Goal: Task Accomplishment & Management: Manage account settings

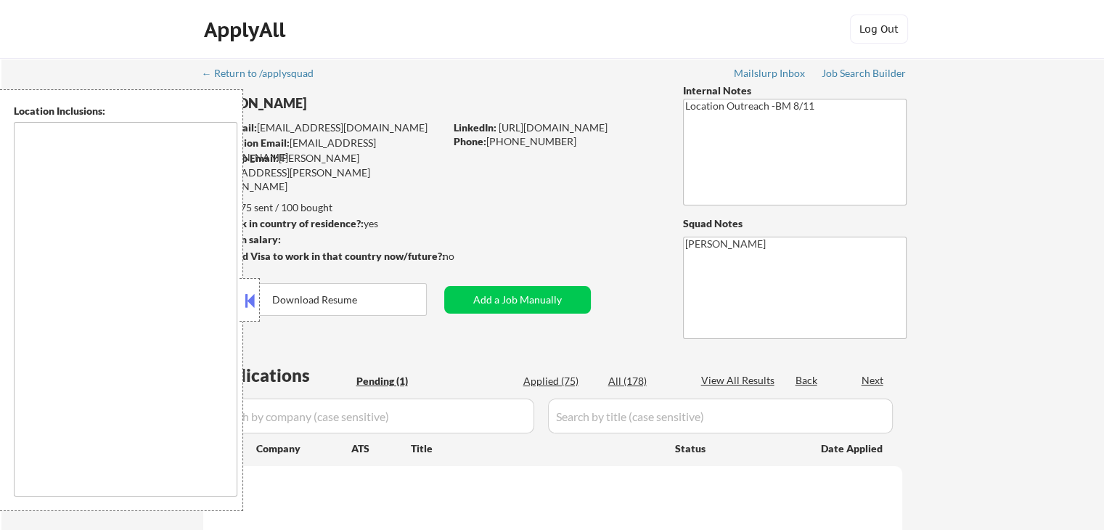
select select ""pending""
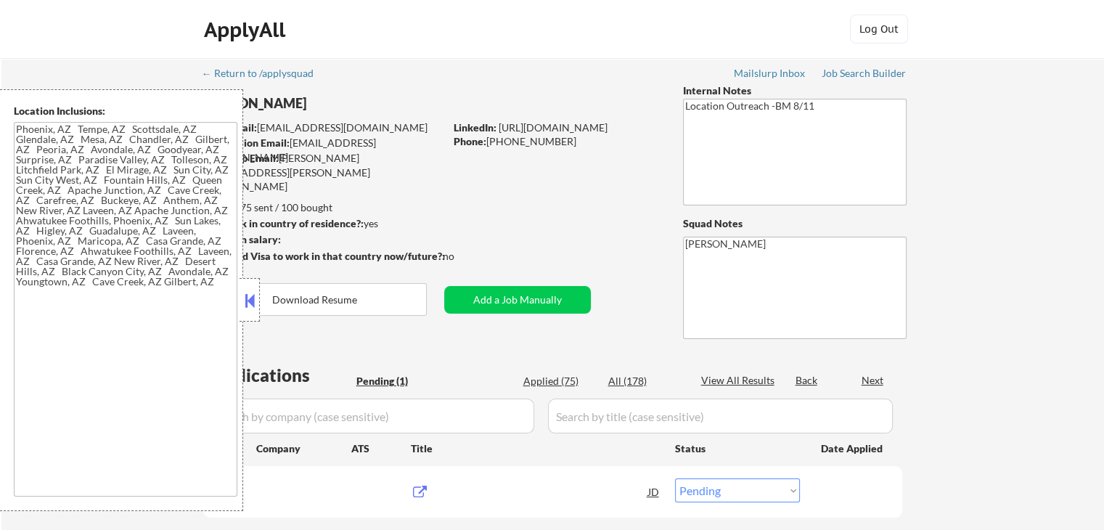
type textarea "[GEOGRAPHIC_DATA], [GEOGRAPHIC_DATA] [GEOGRAPHIC_DATA], [GEOGRAPHIC_DATA] [GEOG…"
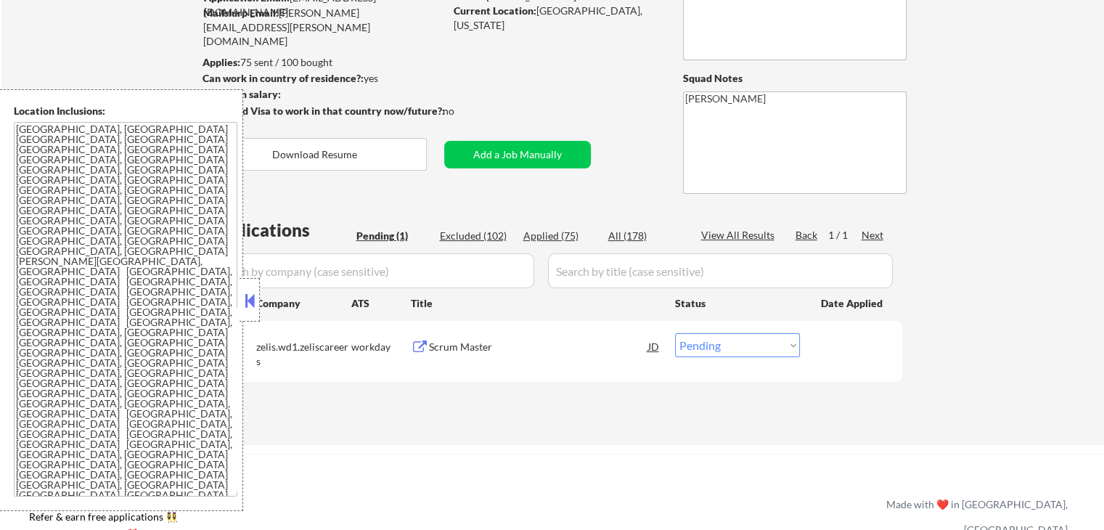
scroll to position [218, 0]
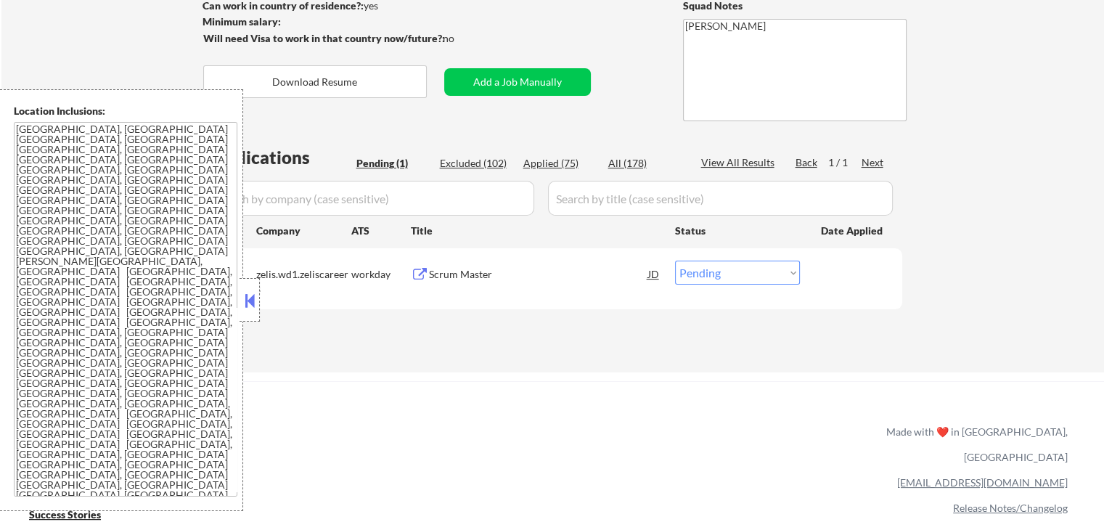
click at [424, 268] on button at bounding box center [420, 275] width 18 height 14
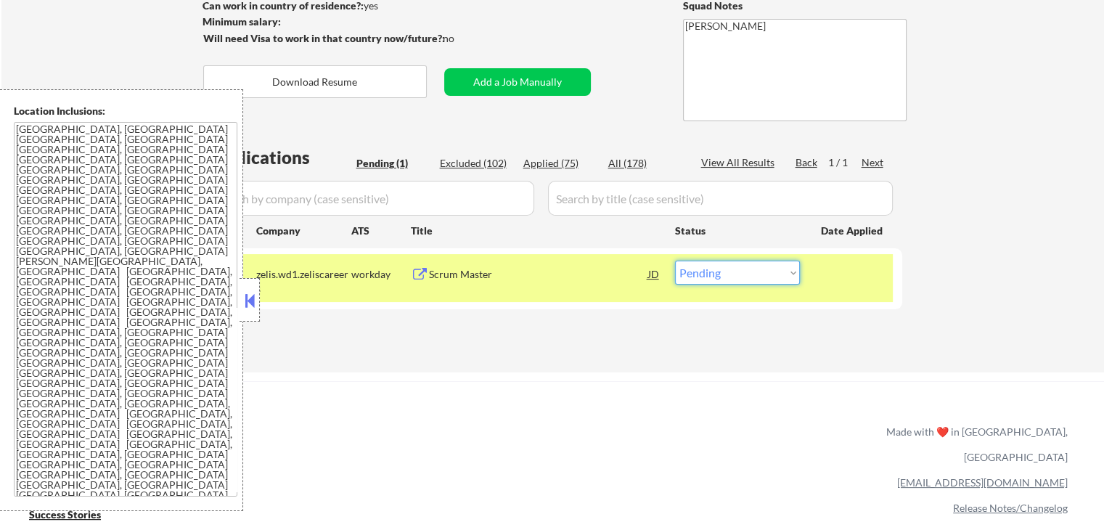
click at [727, 274] on select "Choose an option... Pending Applied Excluded (Questions) Excluded (Expired) Exc…" at bounding box center [737, 273] width 125 height 24
click at [743, 271] on select "Choose an option... Pending Applied Excluded (Questions) Excluded (Expired) Exc…" at bounding box center [737, 273] width 125 height 24
select select ""applied""
click at [675, 261] on select "Choose an option... Pending Applied Excluded (Questions) Excluded (Expired) Exc…" at bounding box center [737, 273] width 125 height 24
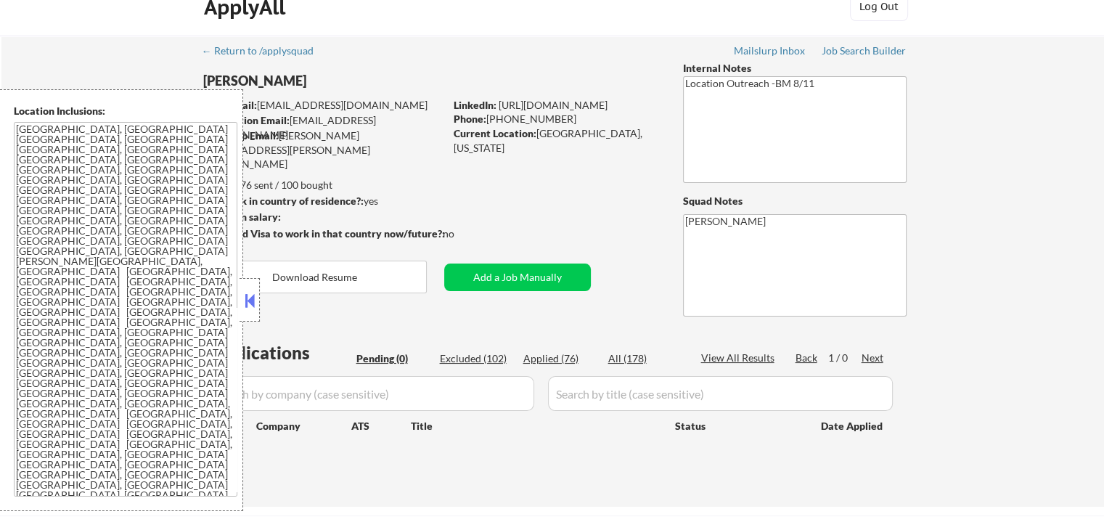
scroll to position [0, 0]
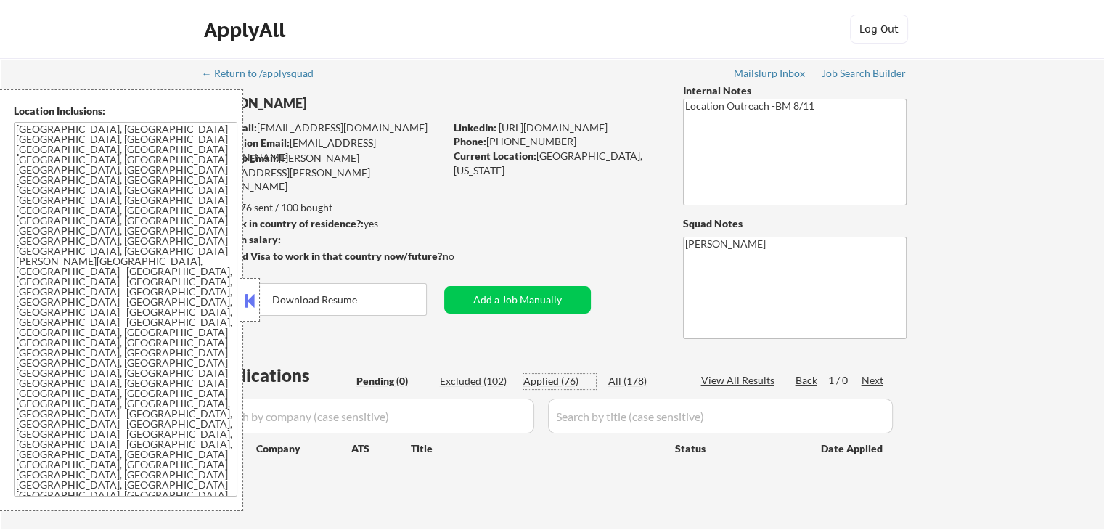
click at [549, 385] on div "Applied (76)" at bounding box center [559, 381] width 73 height 15
select select ""applied""
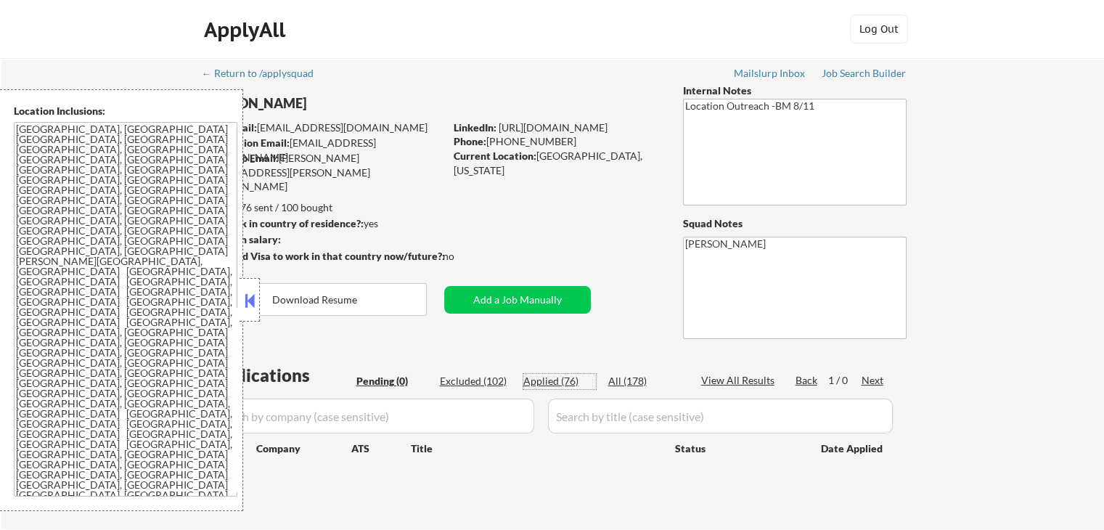
select select ""applied""
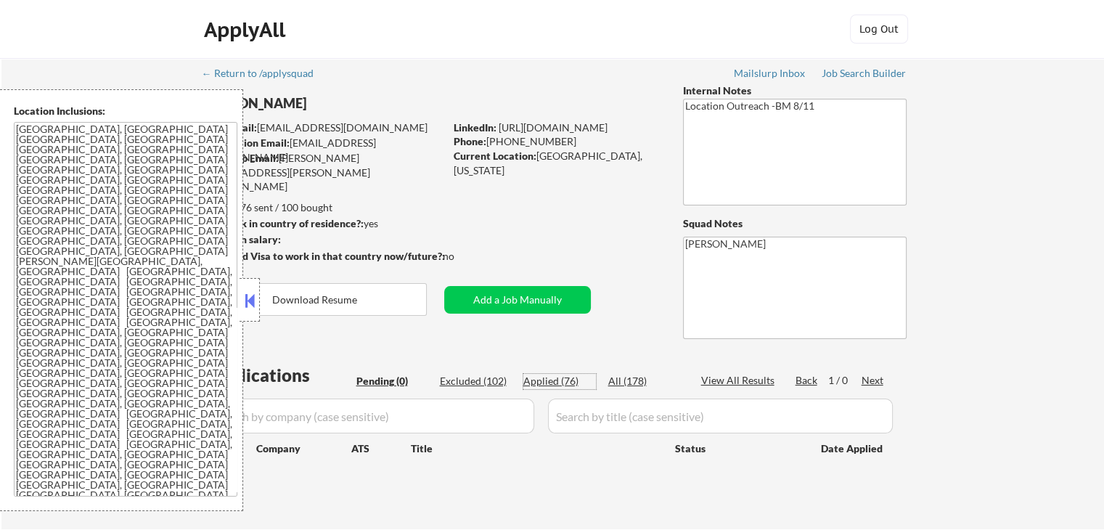
select select ""applied""
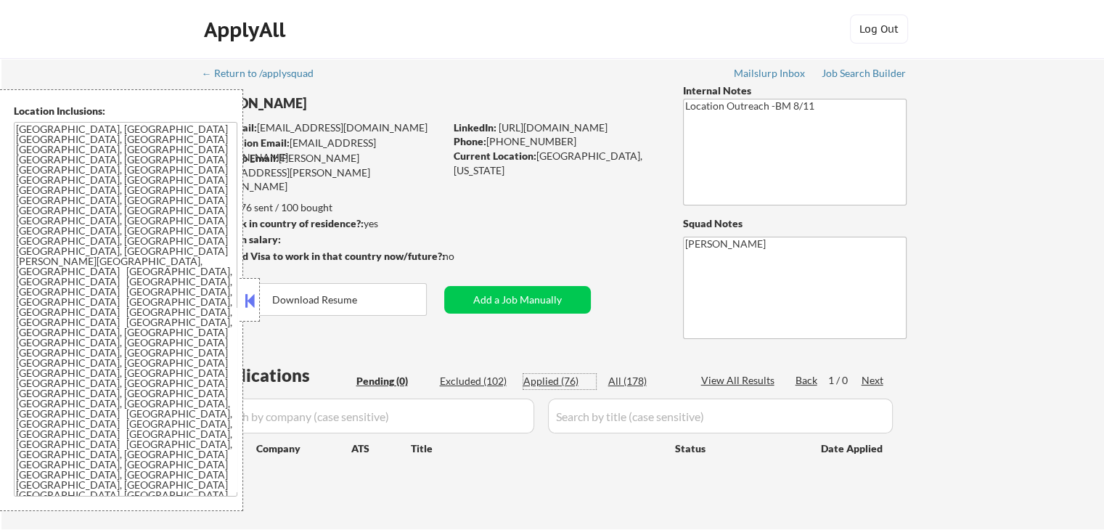
select select ""applied""
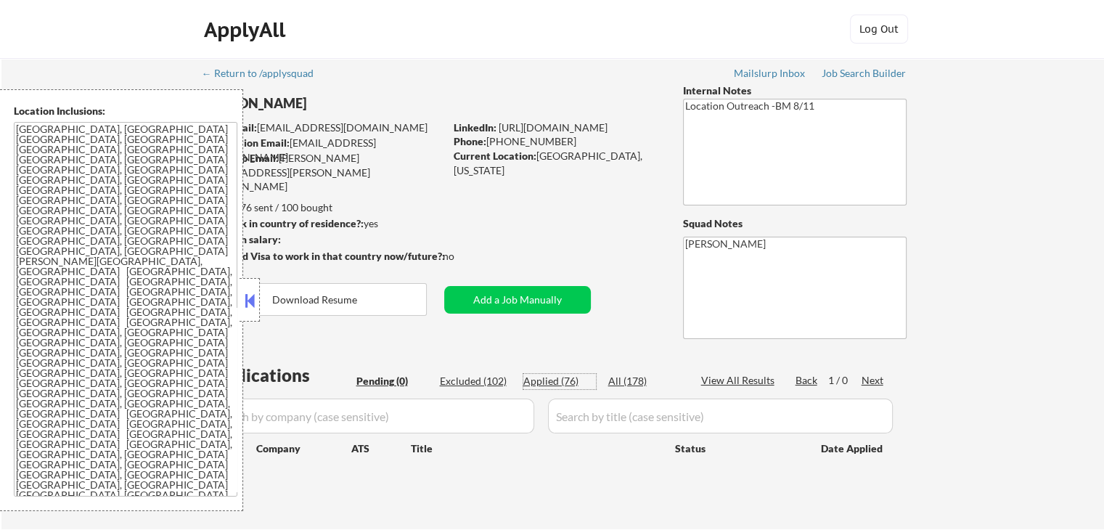
select select ""applied""
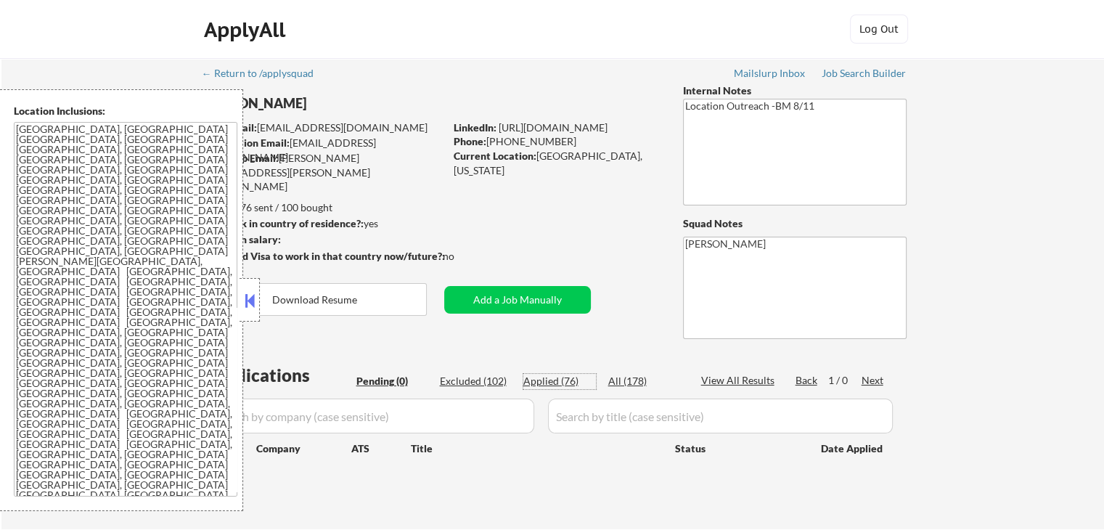
select select ""applied""
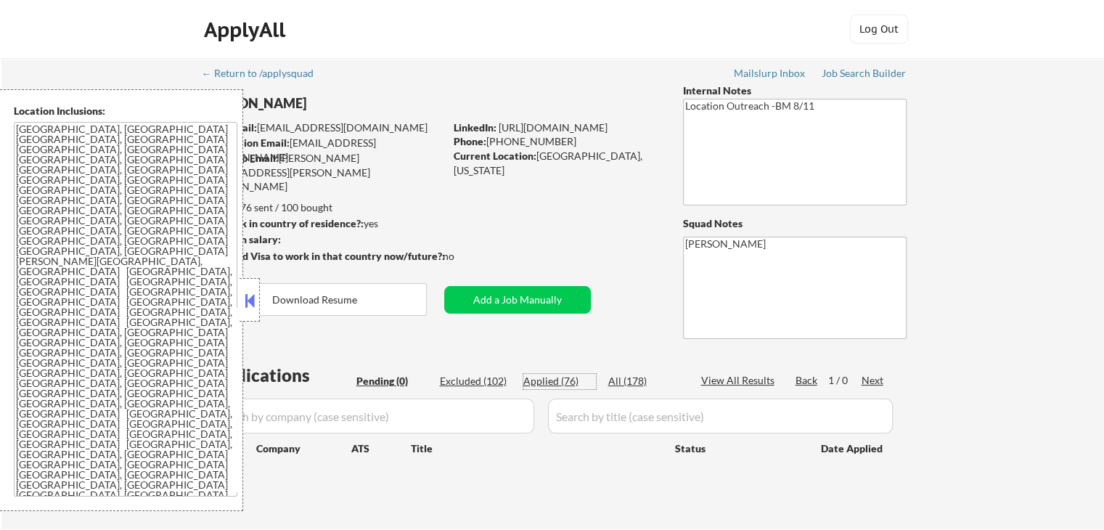
select select ""applied""
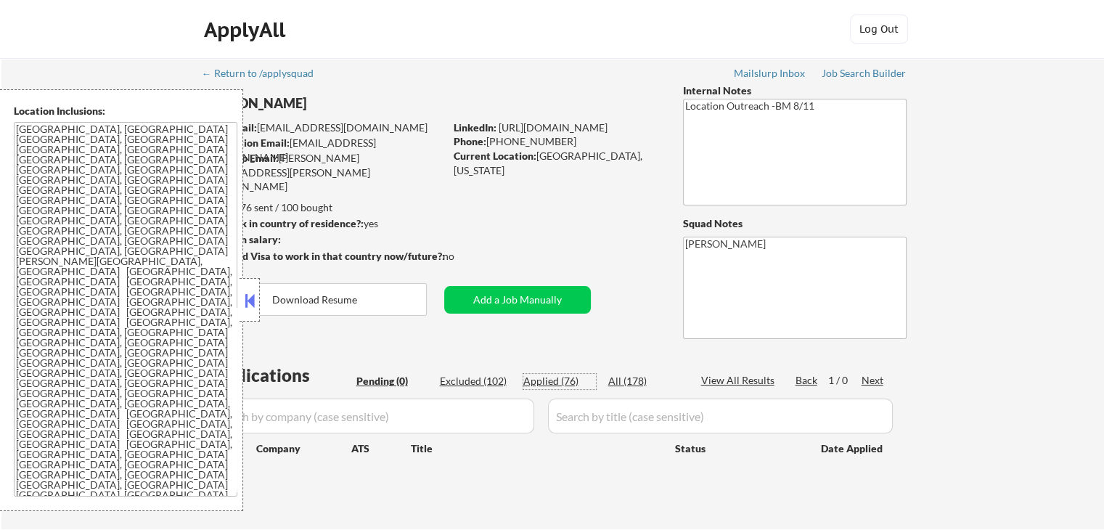
select select ""applied""
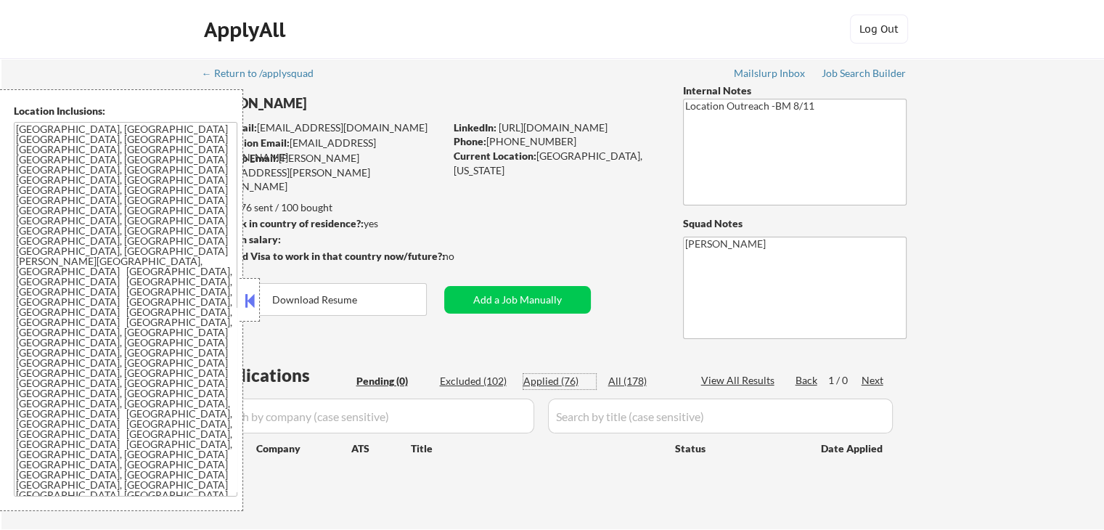
select select ""applied""
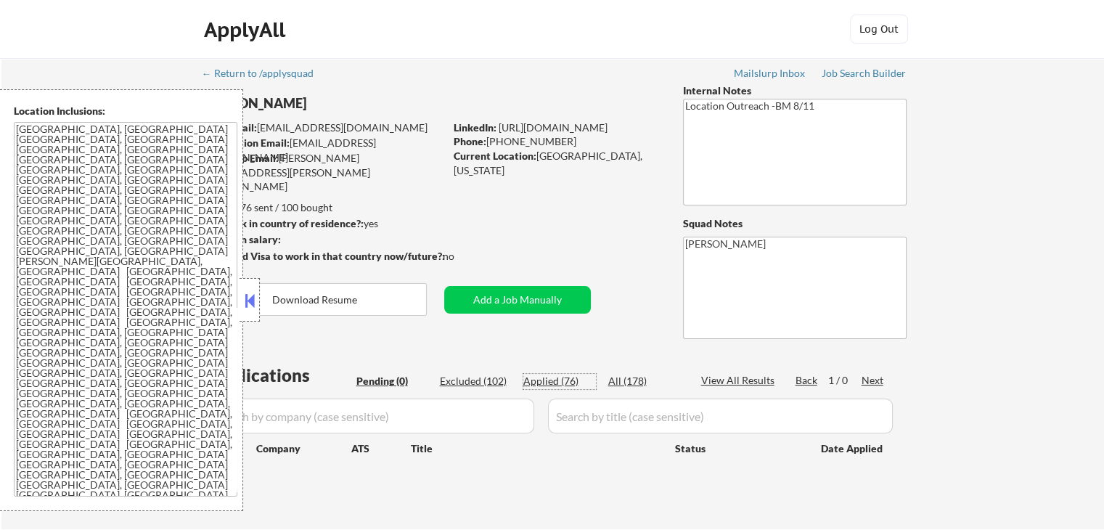
select select ""applied""
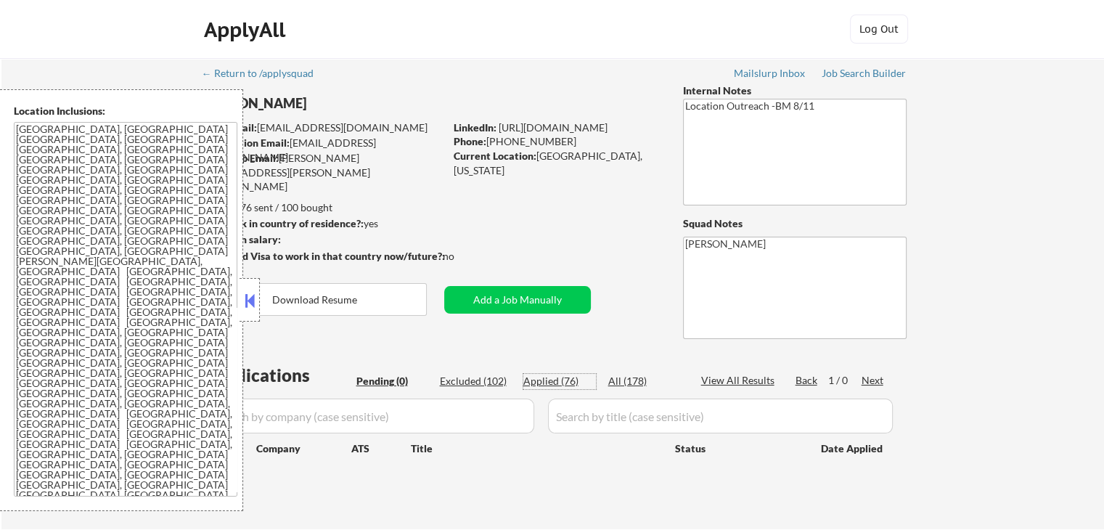
select select ""applied""
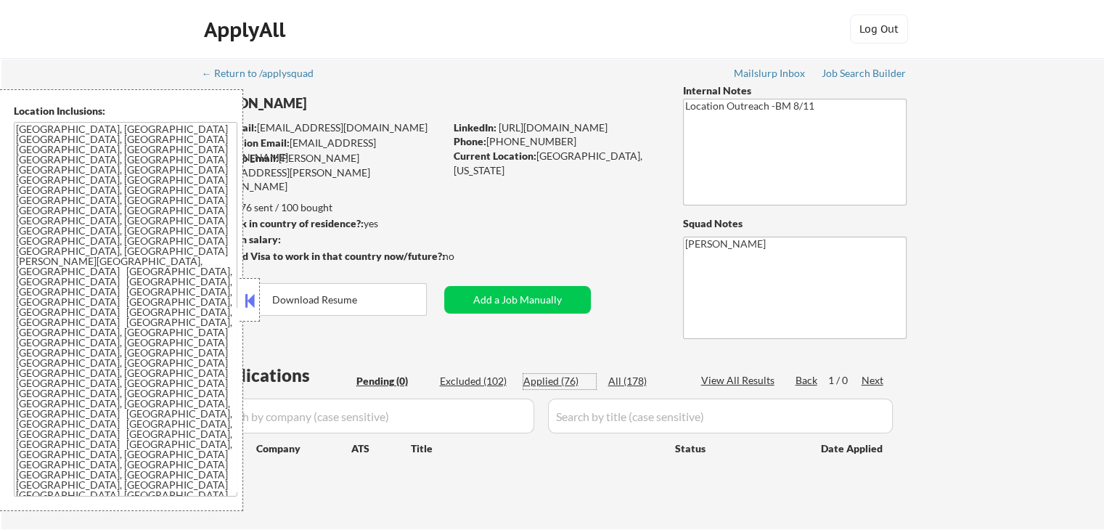
select select ""applied""
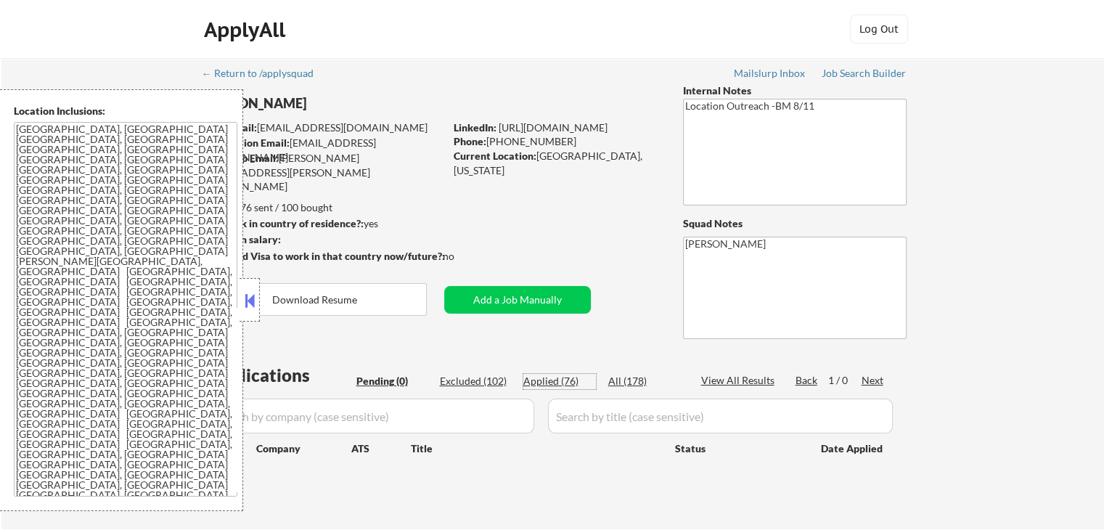
select select ""applied""
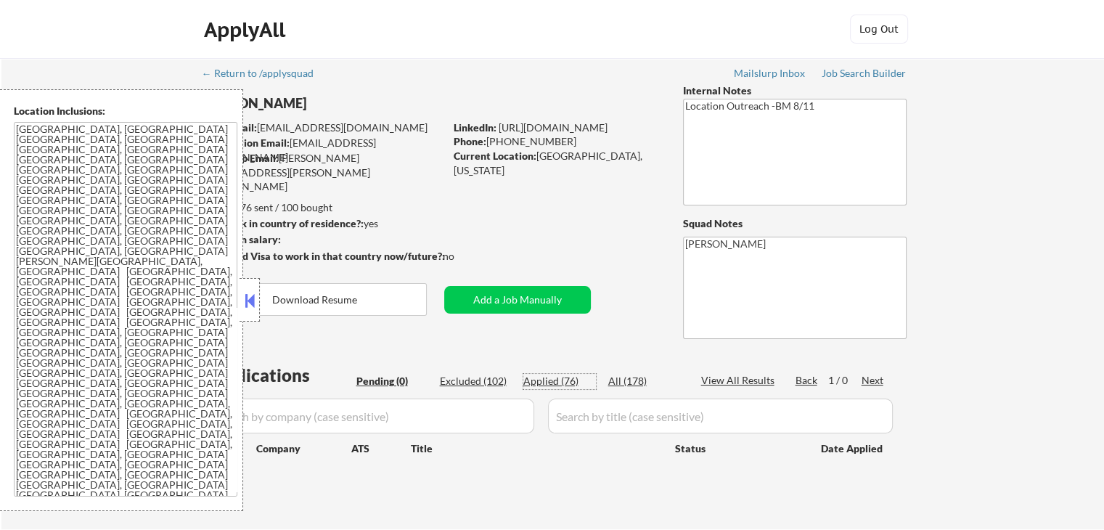
select select ""applied""
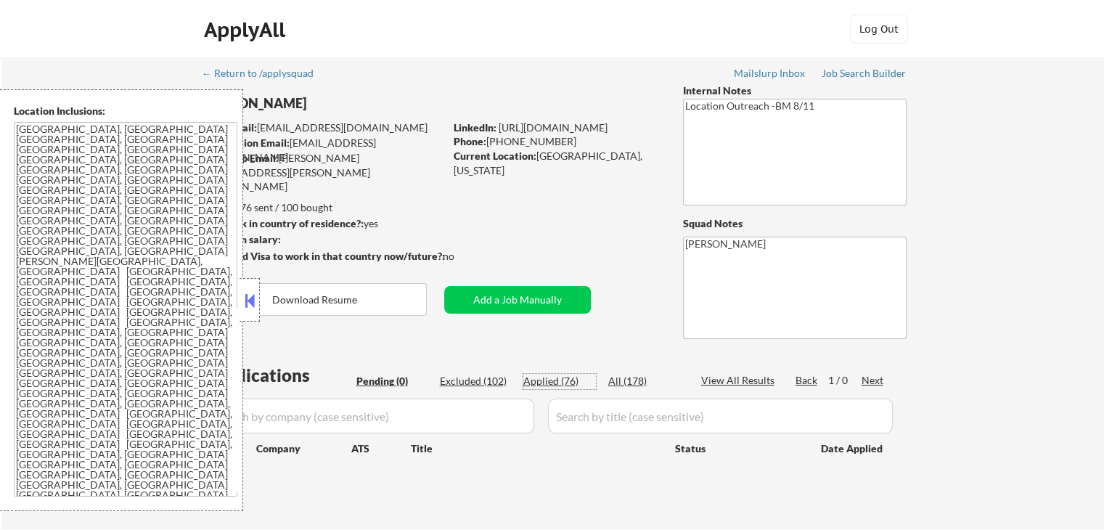
select select ""applied""
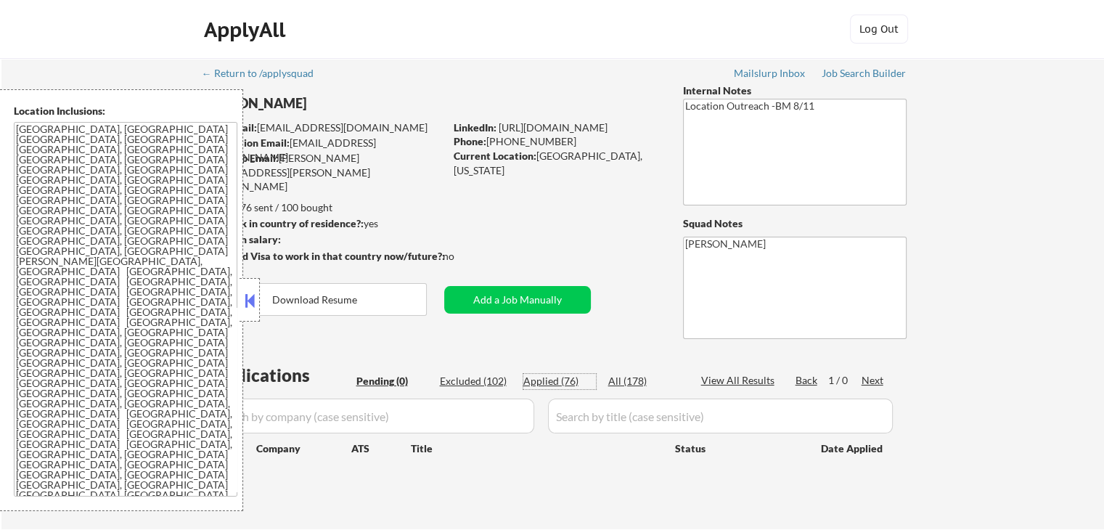
select select ""applied""
